Goal: Task Accomplishment & Management: Use online tool/utility

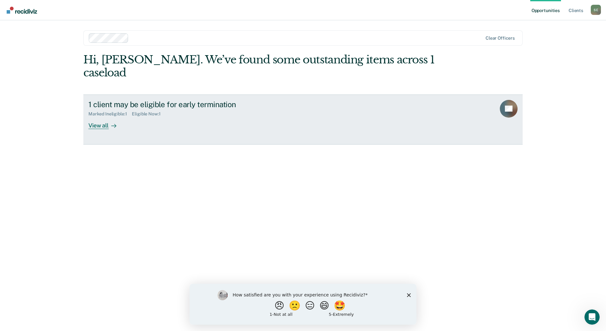
click at [109, 122] on div at bounding box center [113, 125] width 8 height 7
